Goal: Use online tool/utility: Utilize a website feature to perform a specific function

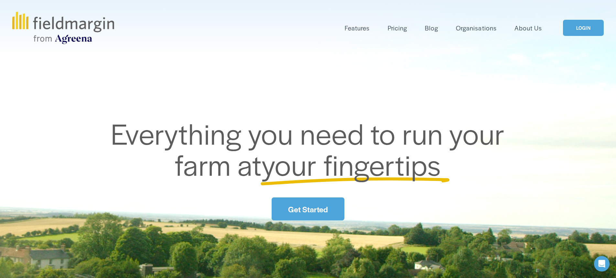
click at [584, 32] on link "LOGIN" at bounding box center [583, 28] width 41 height 16
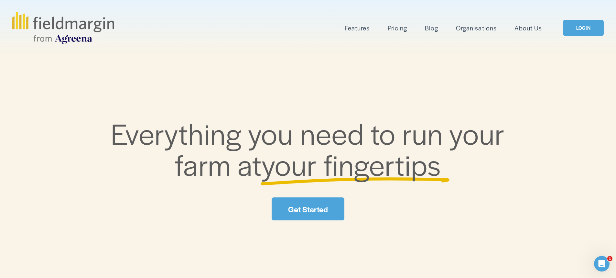
click at [302, 32] on link "LOGIN" at bounding box center [583, 28] width 41 height 16
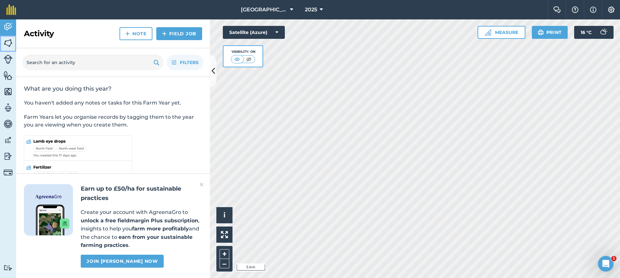
click at [10, 45] on img at bounding box center [8, 43] width 9 height 10
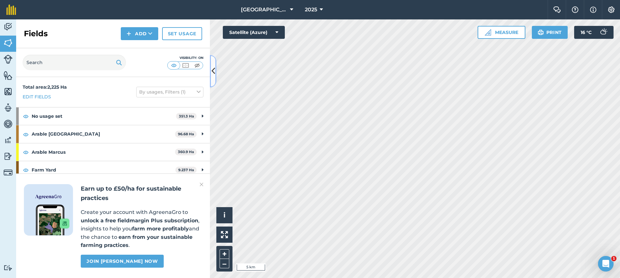
click at [216, 69] on button at bounding box center [213, 71] width 6 height 32
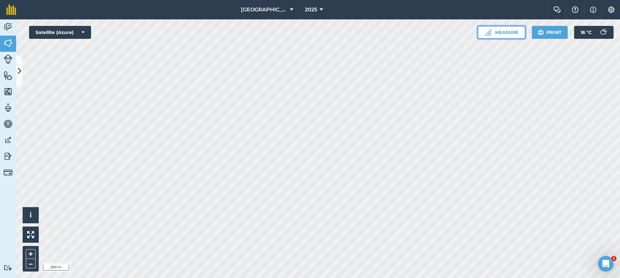
click at [504, 36] on button "Measure" at bounding box center [502, 32] width 48 height 13
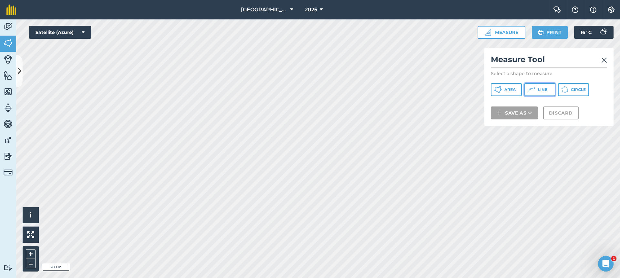
drag, startPoint x: 533, startPoint y: 89, endPoint x: 524, endPoint y: 90, distance: 8.1
click at [532, 89] on icon at bounding box center [532, 90] width 8 height 8
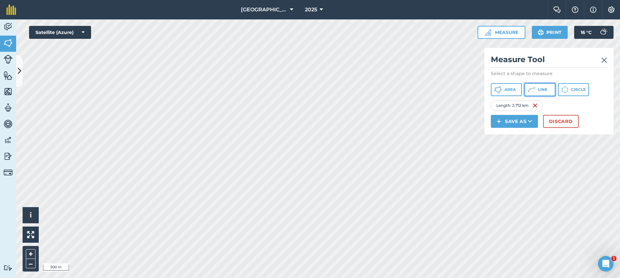
click at [546, 88] on span "Line" at bounding box center [542, 89] width 9 height 5
click at [538, 106] on img at bounding box center [535, 105] width 5 height 8
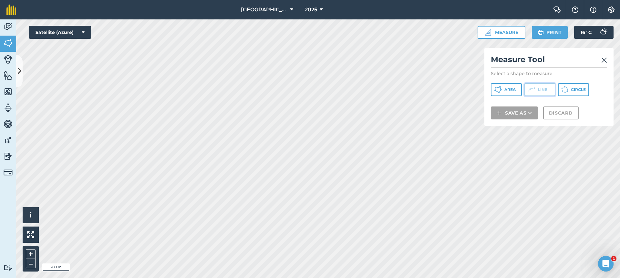
click at [535, 93] on icon at bounding box center [532, 90] width 8 height 8
